Goal: Information Seeking & Learning: Learn about a topic

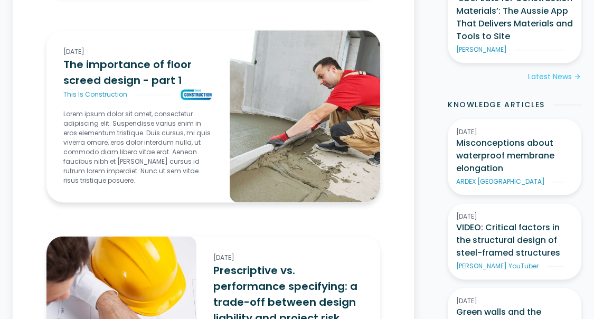
scroll to position [920, 0]
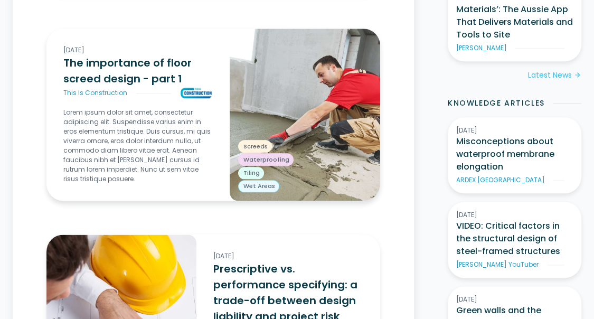
click at [113, 75] on h3 "The importance of floor screed design - part 1" at bounding box center [137, 71] width 149 height 32
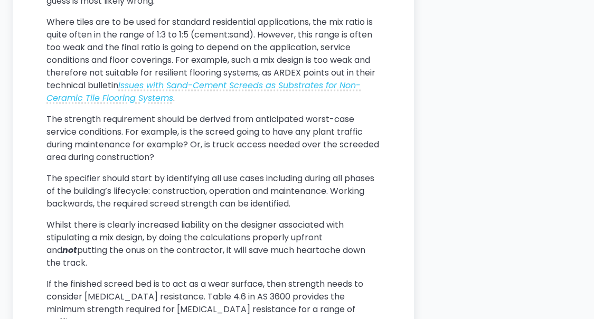
scroll to position [1531, 0]
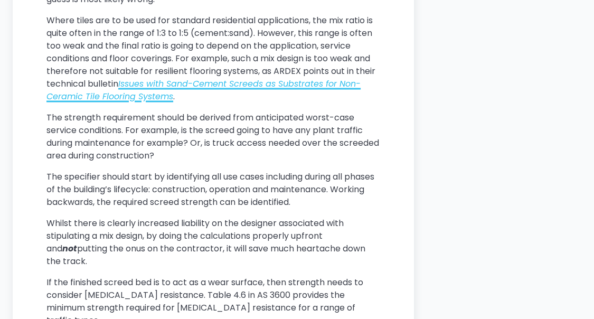
click at [212, 82] on em "Issues with Sand-Cement Screeds as Substrates for Non-Ceramic Tile Flooring Sys…" at bounding box center [203, 90] width 314 height 25
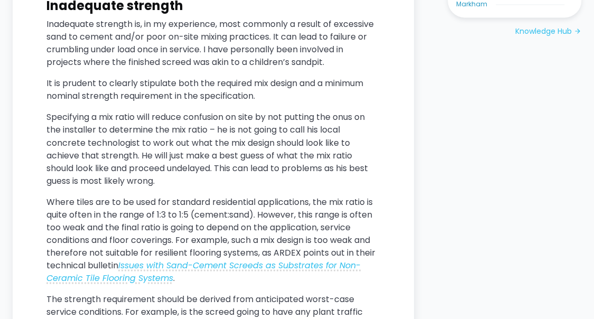
scroll to position [1360, 0]
